Goal: Task Accomplishment & Management: Complete application form

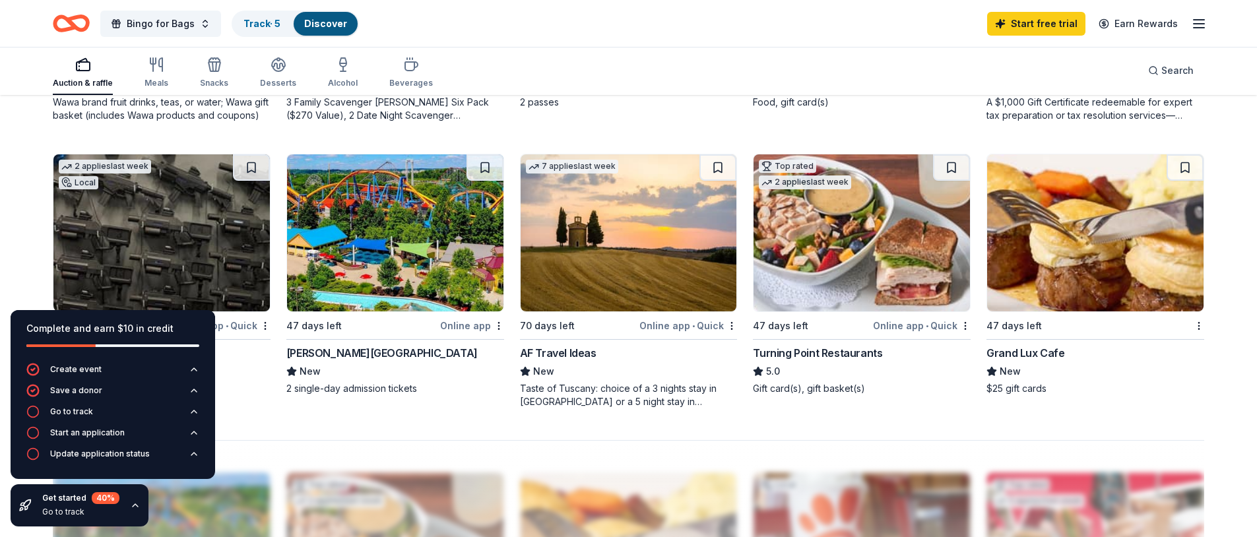
scroll to position [998, 0]
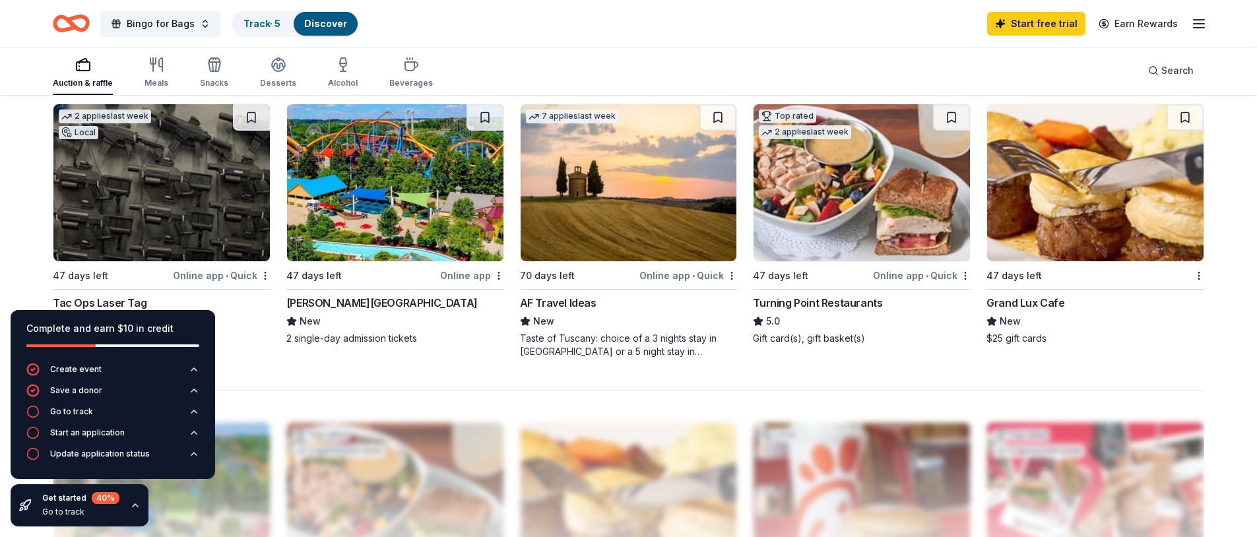
click at [813, 226] on img at bounding box center [861, 182] width 216 height 157
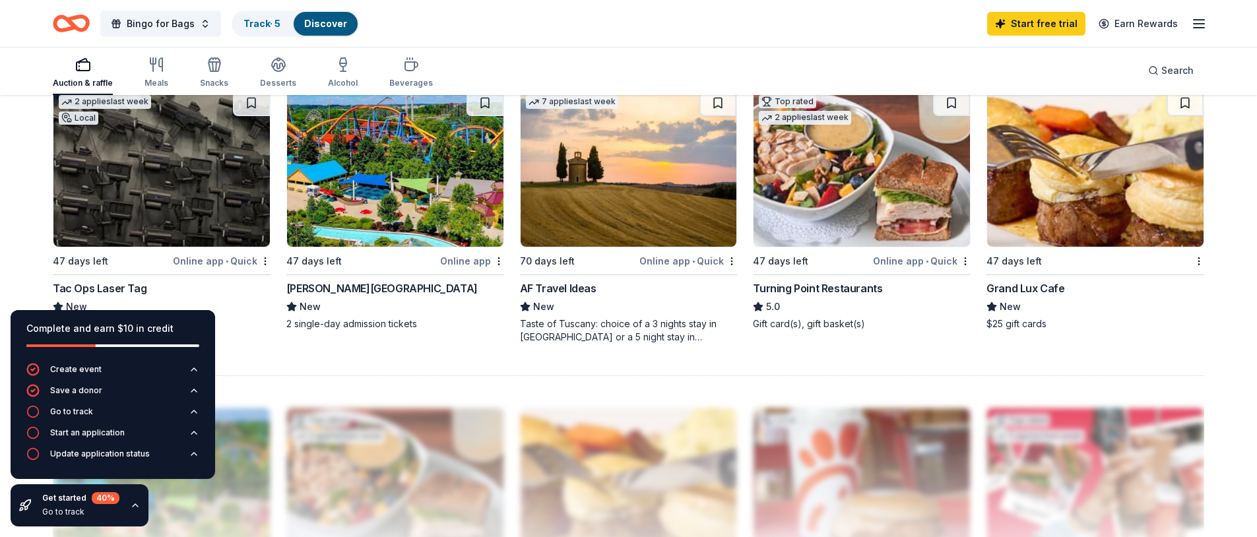
scroll to position [1015, 0]
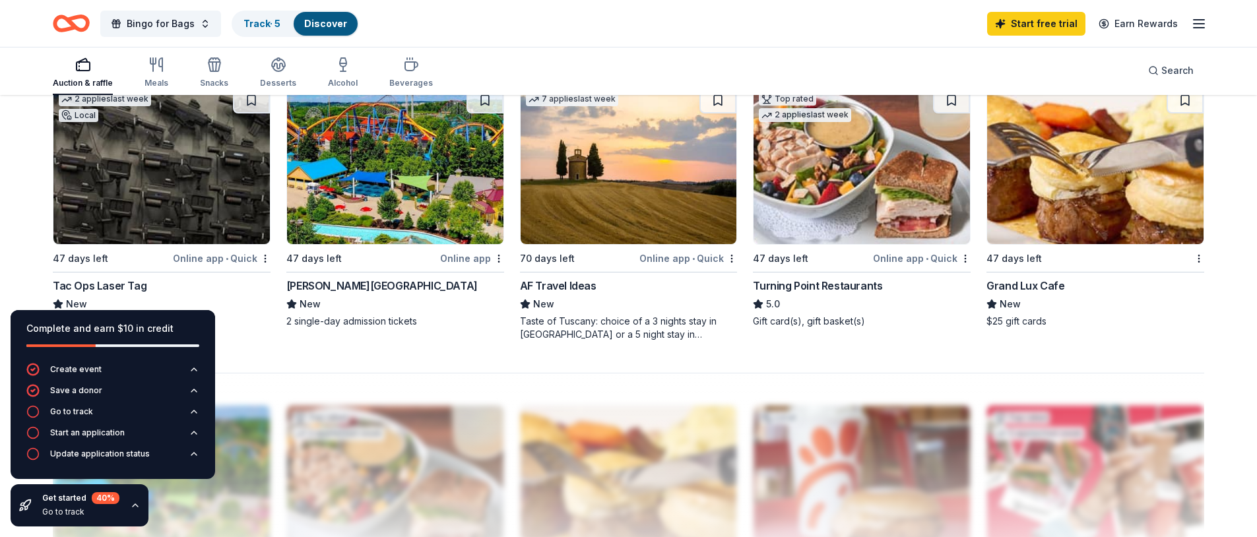
click at [1121, 185] on img at bounding box center [1095, 165] width 216 height 157
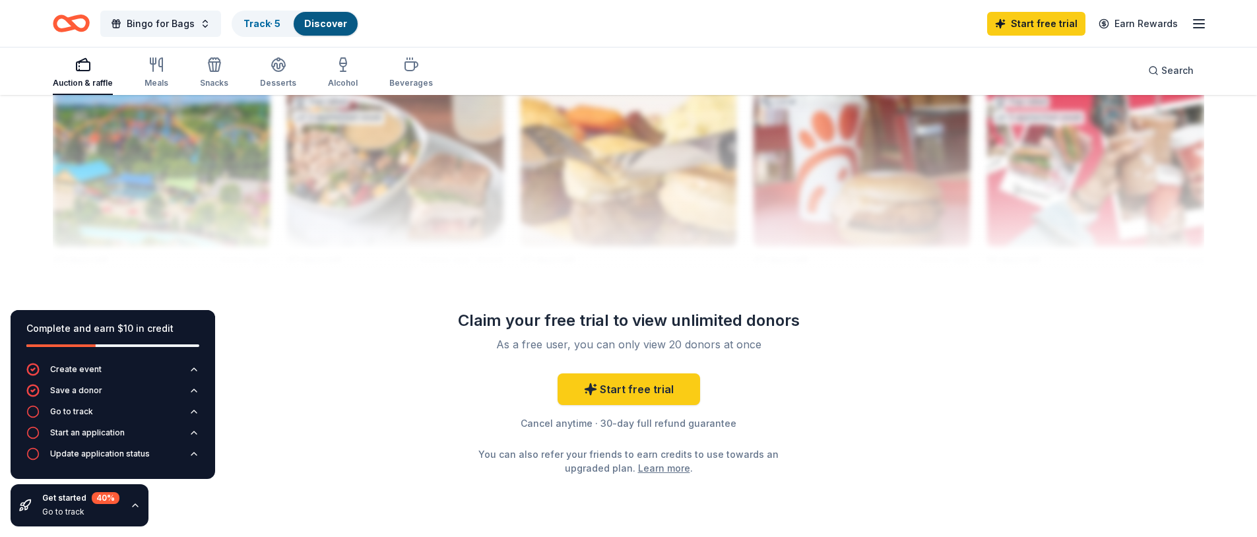
scroll to position [1336, 0]
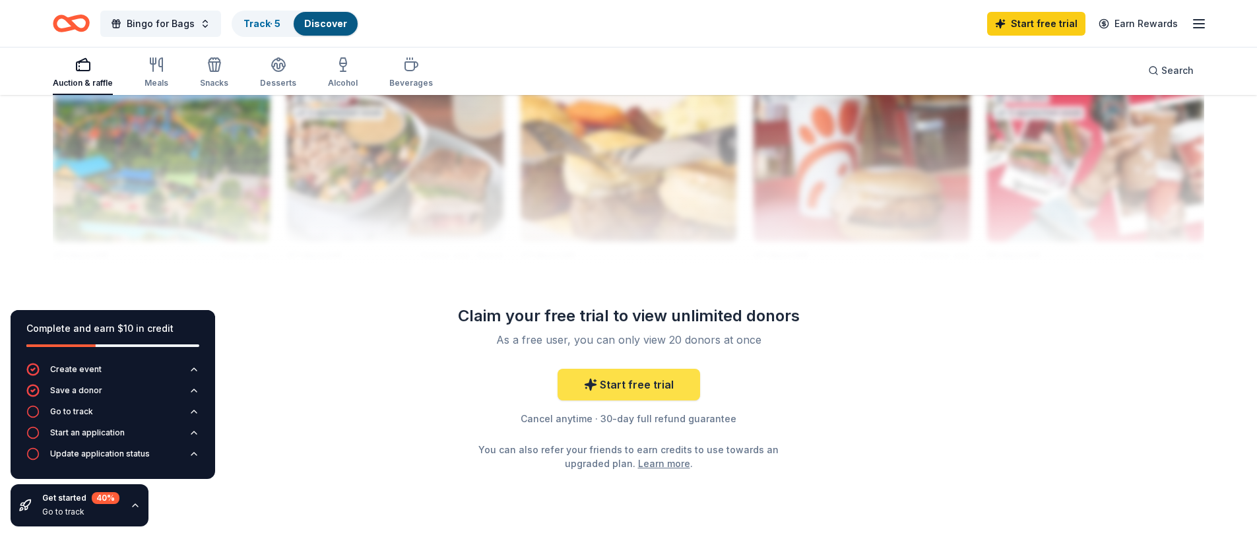
click at [639, 379] on link "Start free trial" at bounding box center [628, 385] width 142 height 32
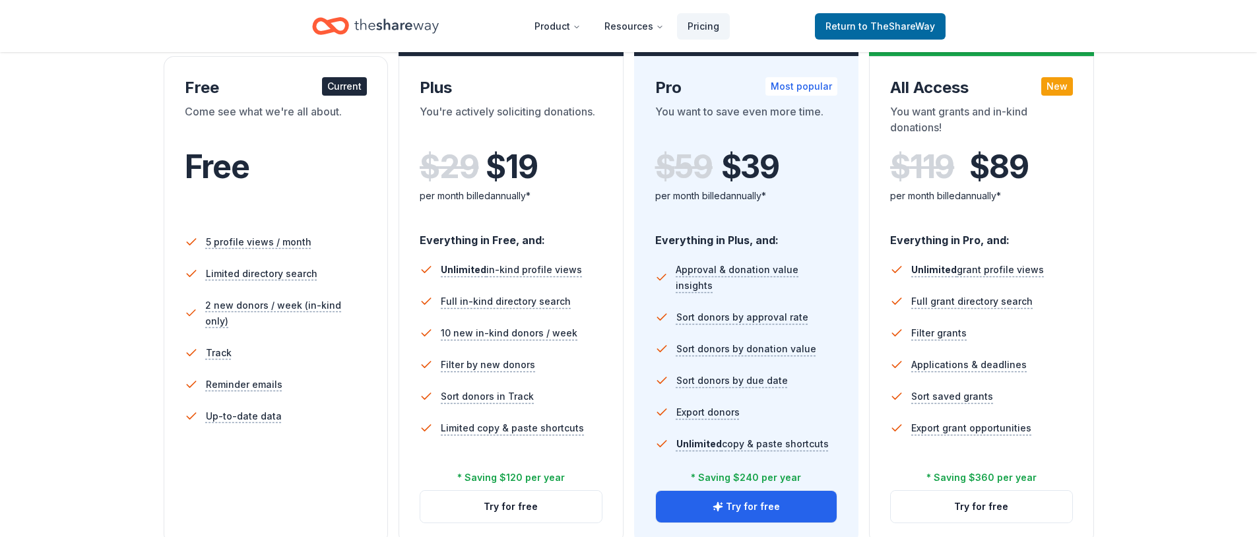
scroll to position [228, 0]
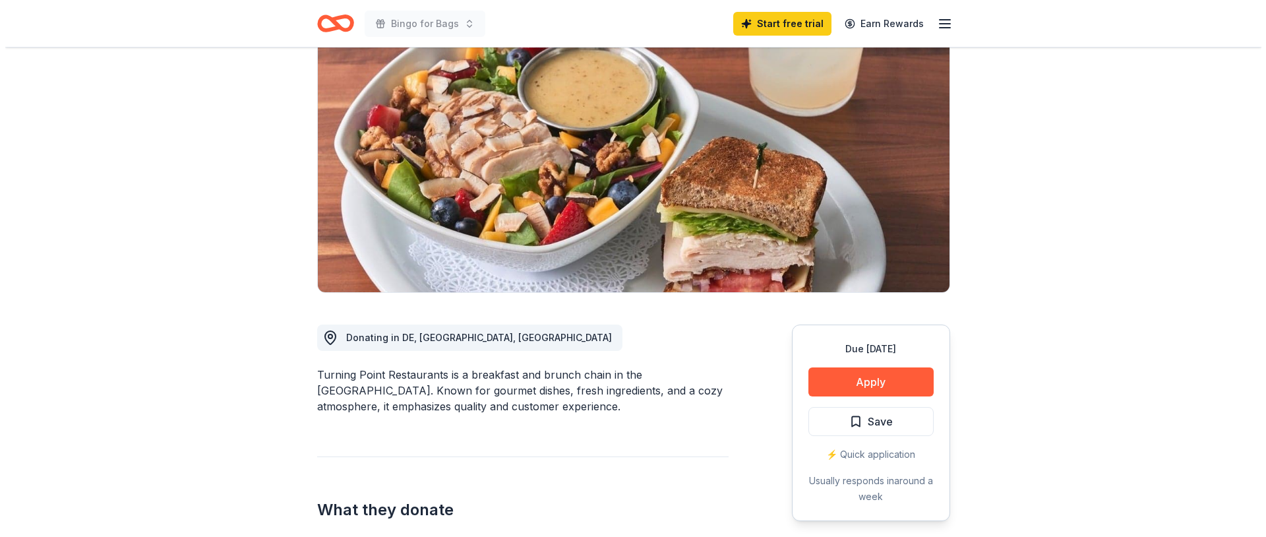
scroll to position [109, 0]
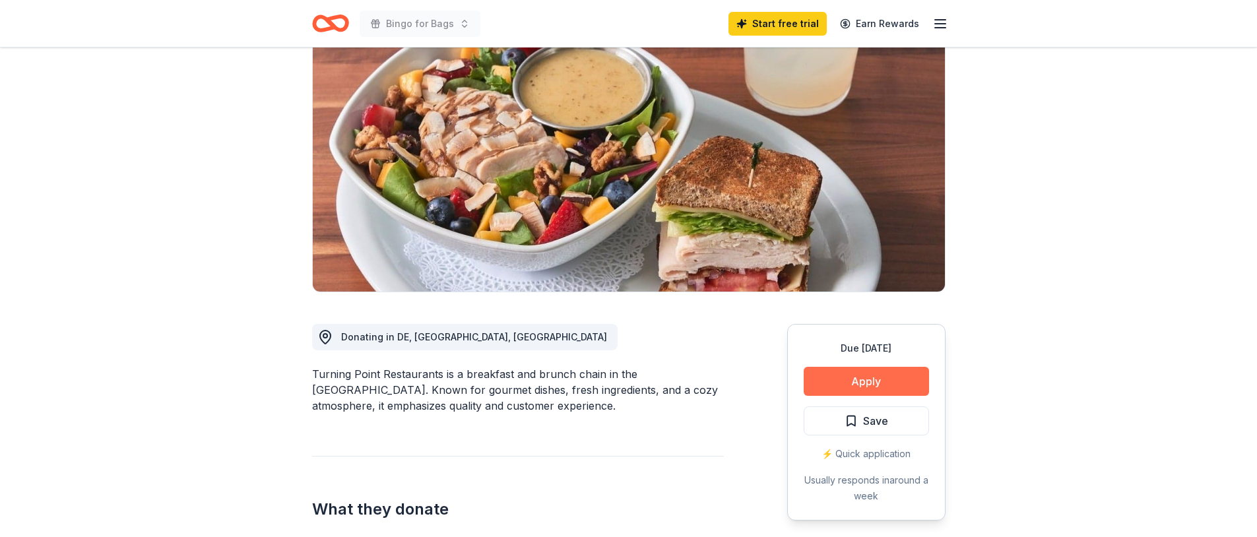
click at [901, 389] on button "Apply" at bounding box center [865, 381] width 125 height 29
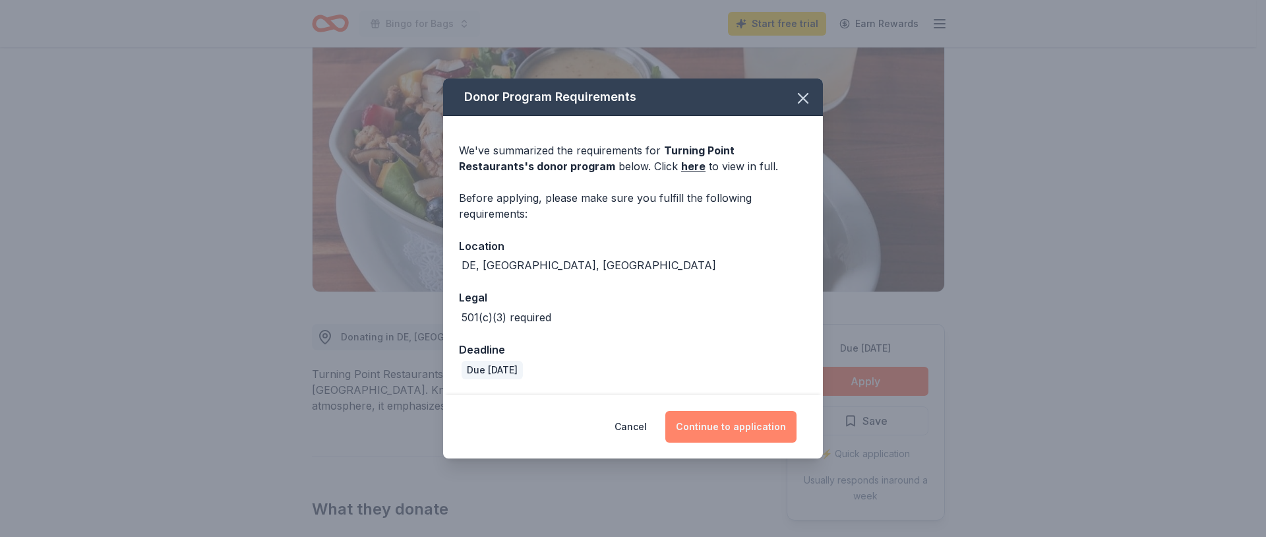
click at [751, 430] on button "Continue to application" at bounding box center [731, 427] width 131 height 32
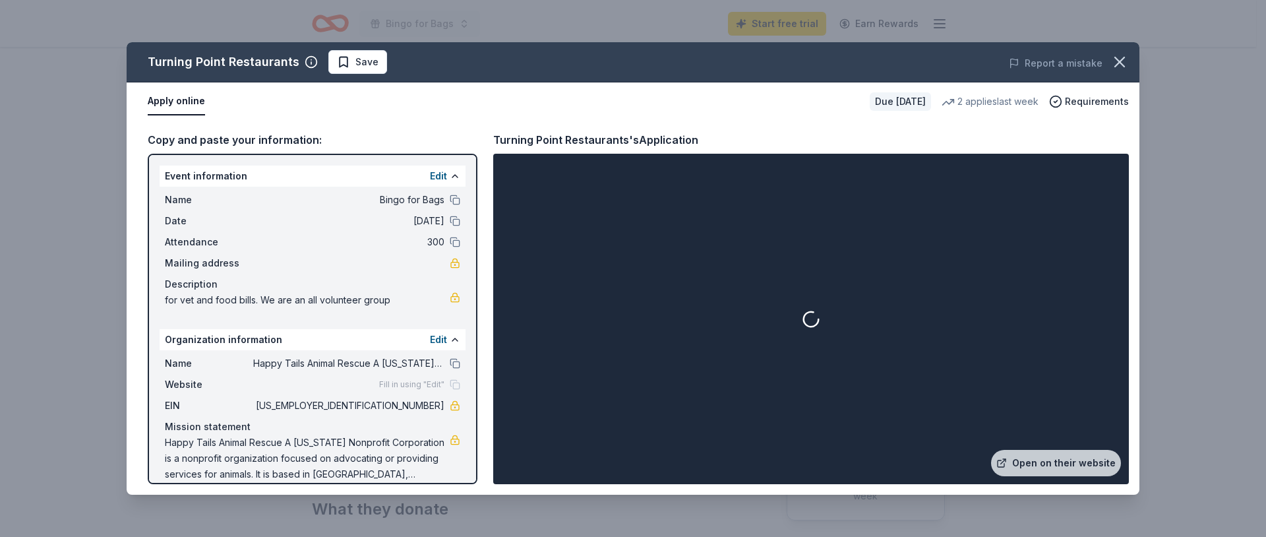
click at [203, 140] on div "Copy and paste your information:" at bounding box center [313, 139] width 330 height 17
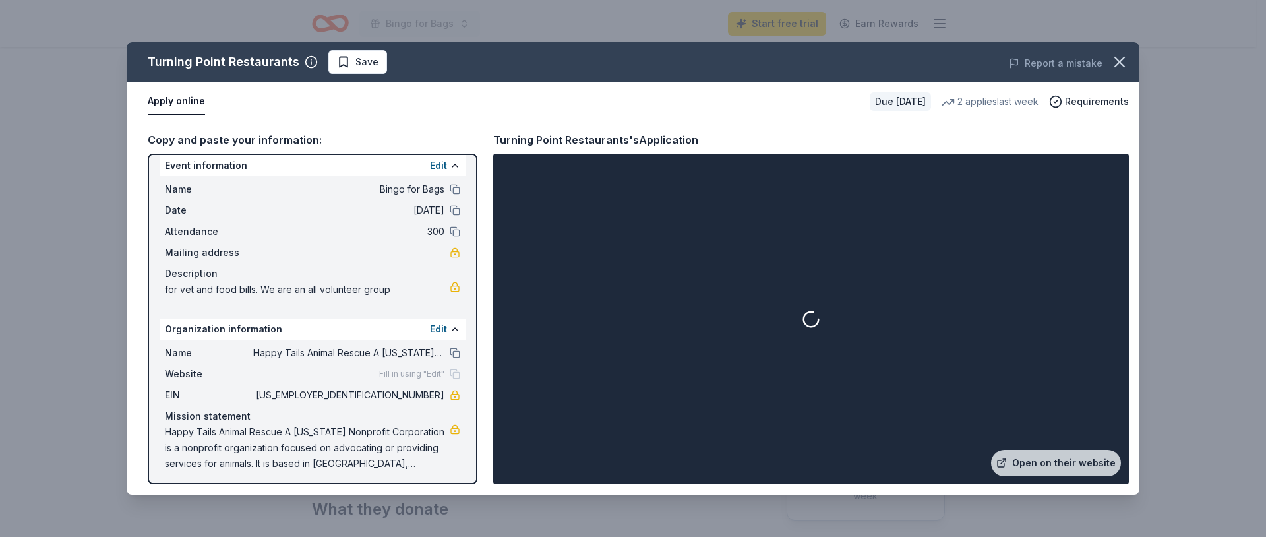
scroll to position [15, 0]
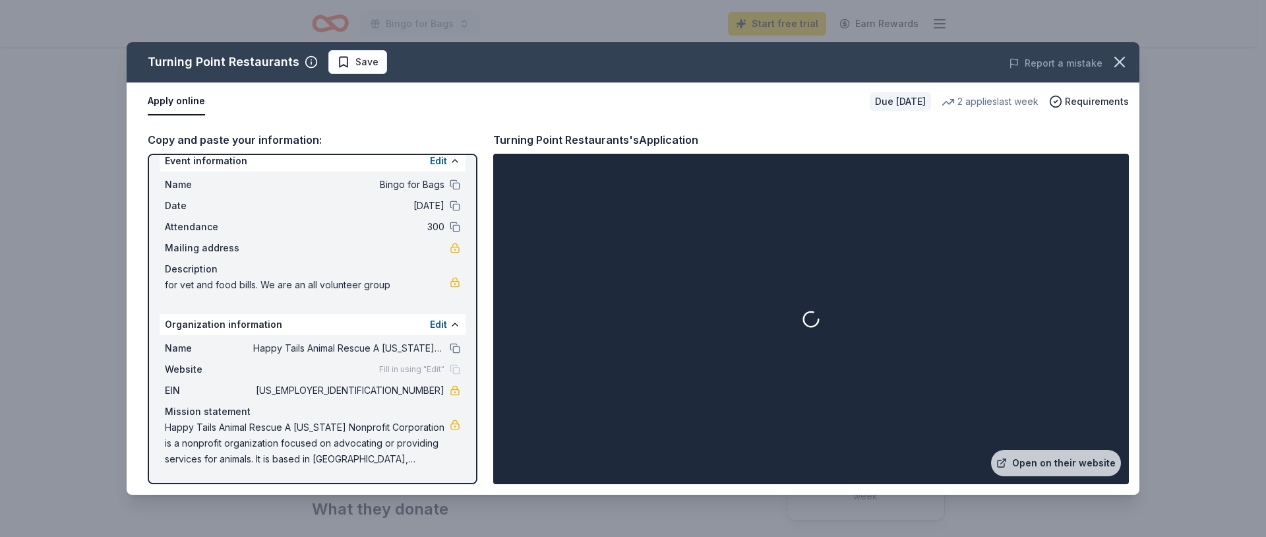
click at [300, 367] on div "Website Fill in using "Edit"" at bounding box center [313, 369] width 296 height 16
click at [1068, 468] on link "Open on their website" at bounding box center [1056, 463] width 130 height 26
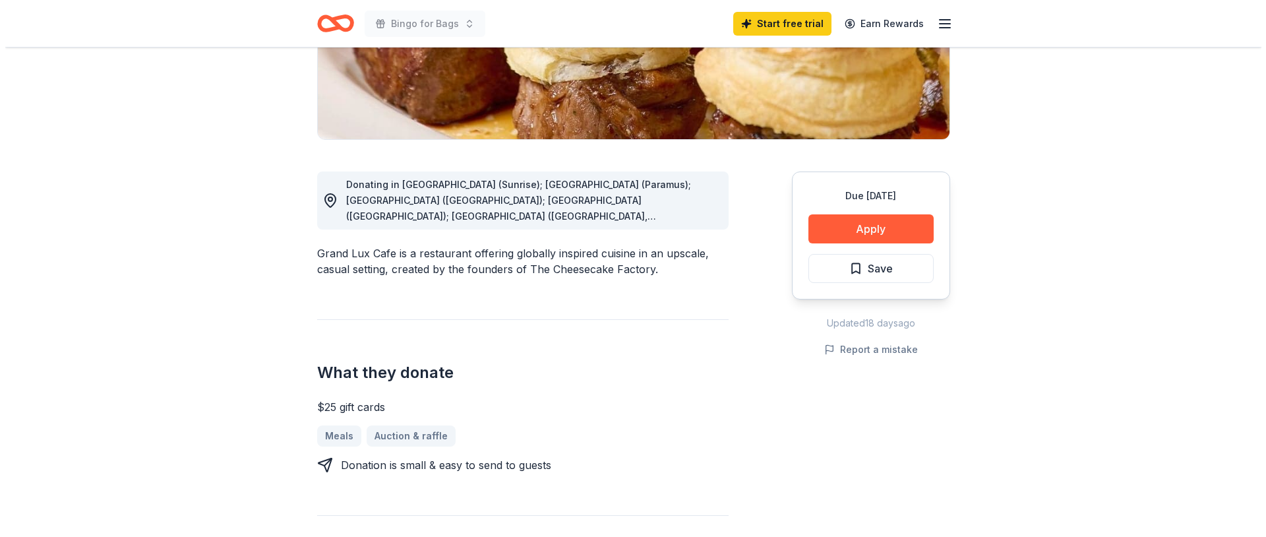
scroll to position [271, 0]
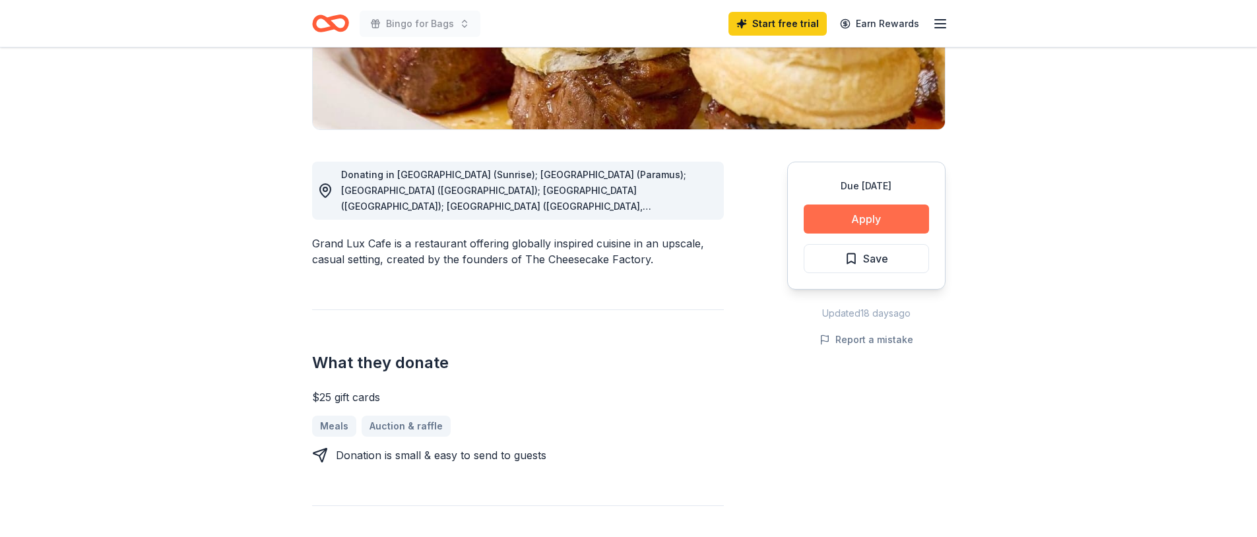
click at [898, 212] on button "Apply" at bounding box center [865, 218] width 125 height 29
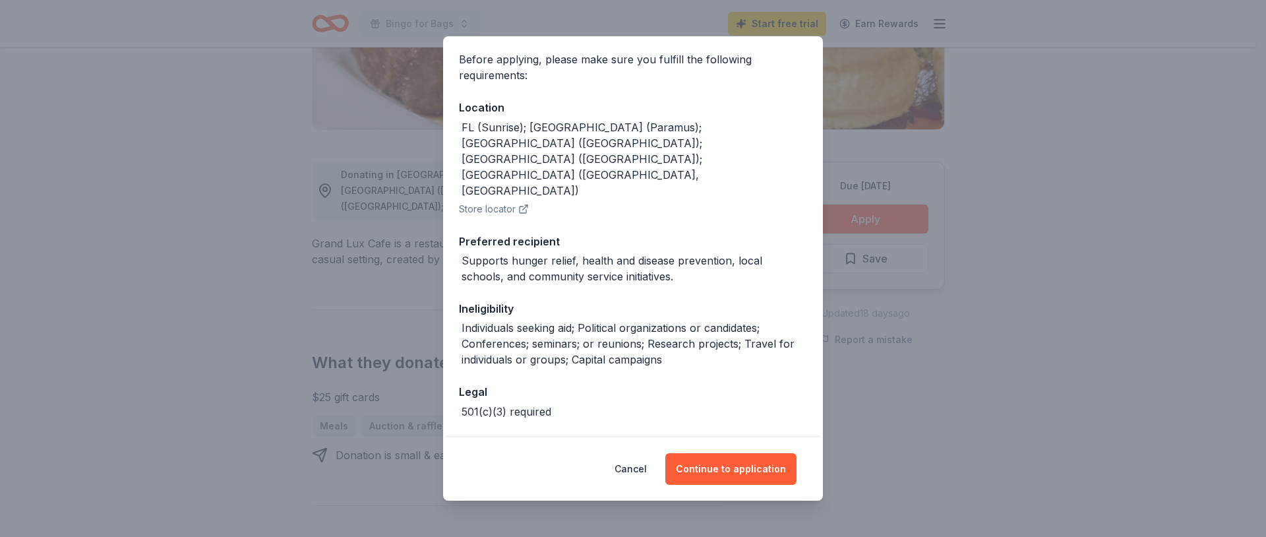
scroll to position [101, 0]
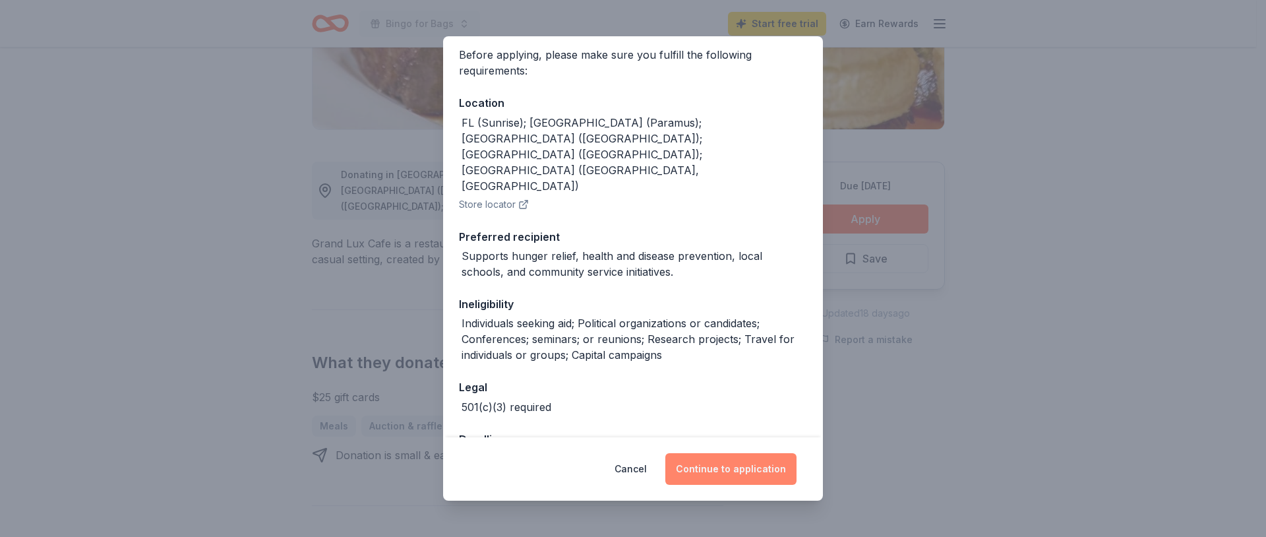
click at [713, 467] on button "Continue to application" at bounding box center [731, 469] width 131 height 32
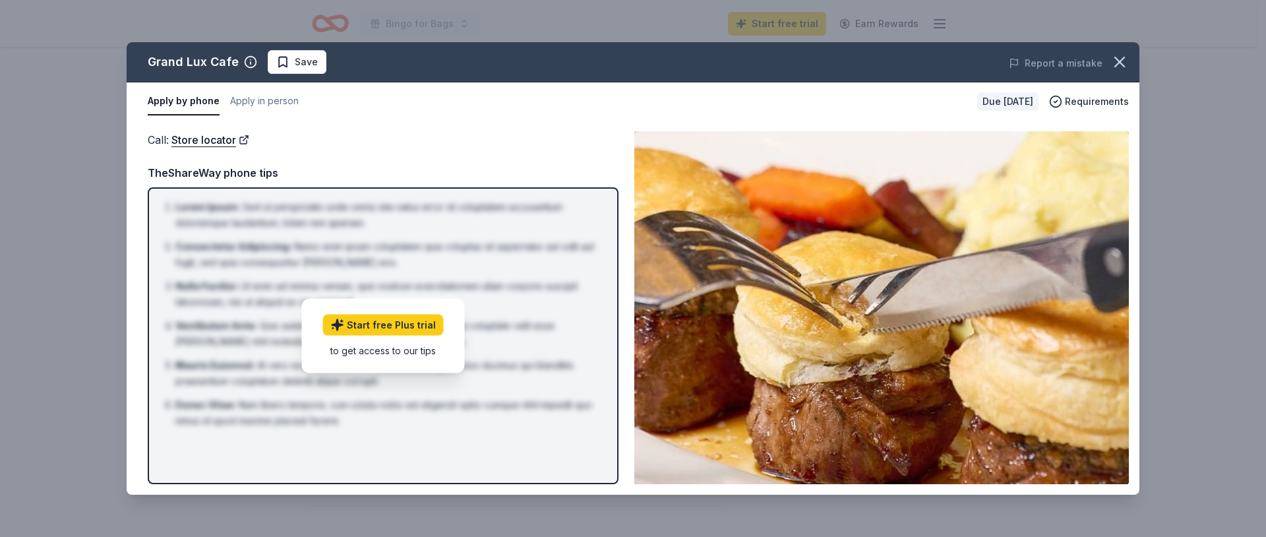
click at [464, 152] on div "Call : Store locator TheShareWay phone tips Lorem Ipsum : Sed ut perspiciatis u…" at bounding box center [383, 307] width 471 height 353
